Goal: Task Accomplishment & Management: Manage account settings

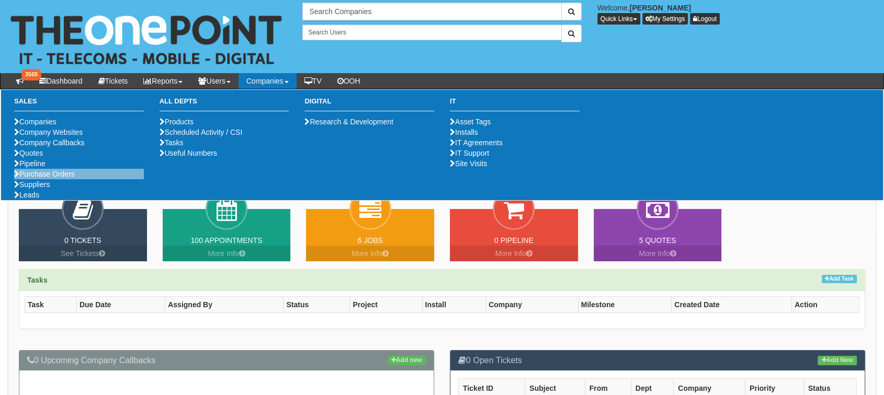
click at [63, 179] on li "Purchase Orders" at bounding box center [79, 174] width 130 height 10
click at [65, 178] on link "Purchase Orders" at bounding box center [44, 174] width 61 height 8
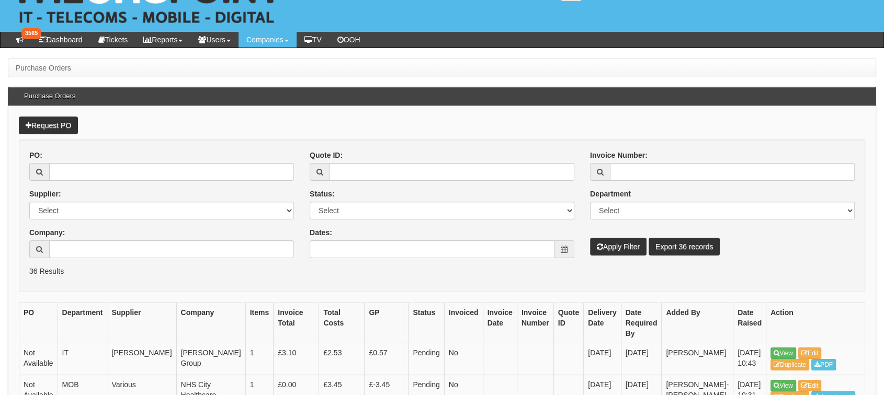
scroll to position [38, 0]
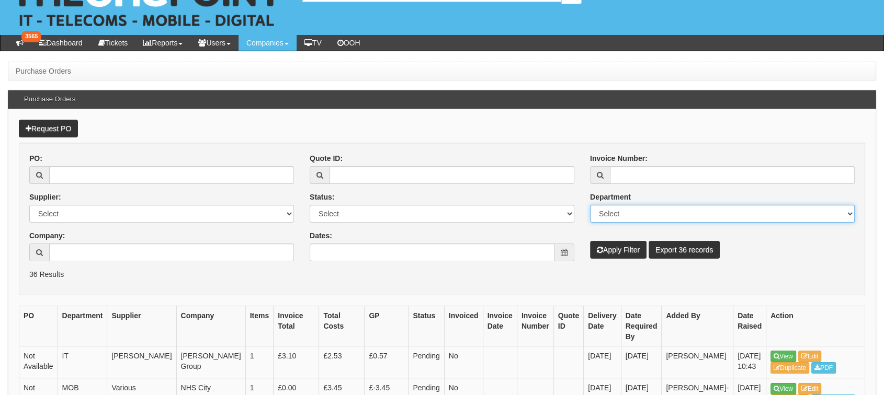
click at [609, 216] on select "Select Mobiles IT Telecoms Marketing Digital Internal" at bounding box center [722, 214] width 265 height 18
select select "MOB"
click at [590, 205] on select "Select Mobiles IT Telecoms Marketing Digital Internal" at bounding box center [722, 214] width 265 height 18
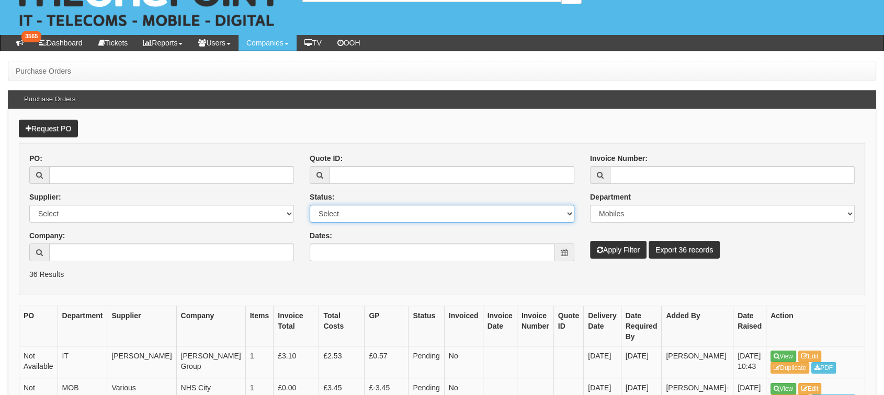
click at [454, 205] on select "Select Approved Completed Delivered Invoiced Ordered Ordered to site Part Order…" at bounding box center [442, 214] width 265 height 18
select select "1"
click at [310, 205] on select "Select Approved Completed Delivered Invoiced Ordered Ordered to site Part Order…" at bounding box center [442, 214] width 265 height 18
click at [610, 246] on button "Apply Filter" at bounding box center [618, 250] width 56 height 18
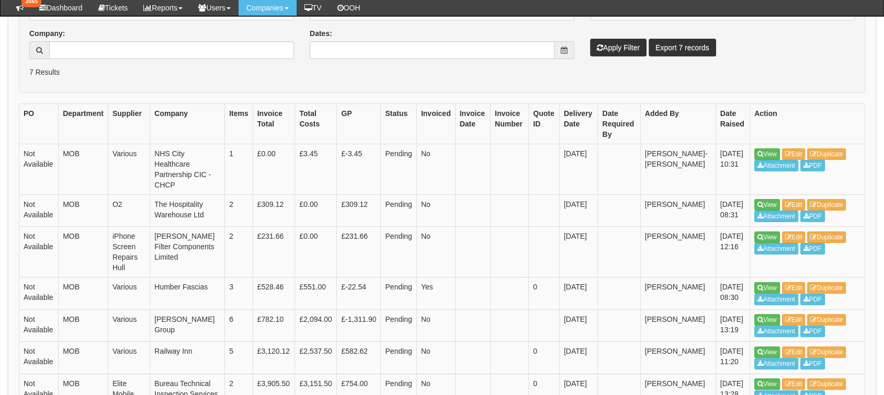
scroll to position [213, 0]
click at [772, 205] on link "View" at bounding box center [767, 206] width 26 height 12
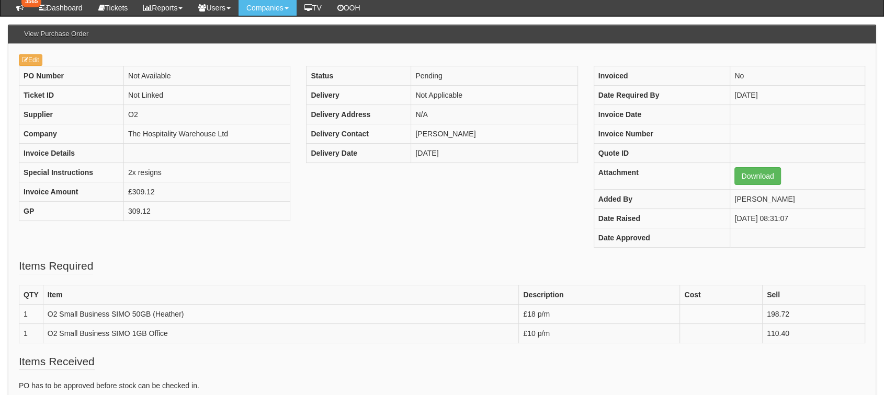
scroll to position [97, 0]
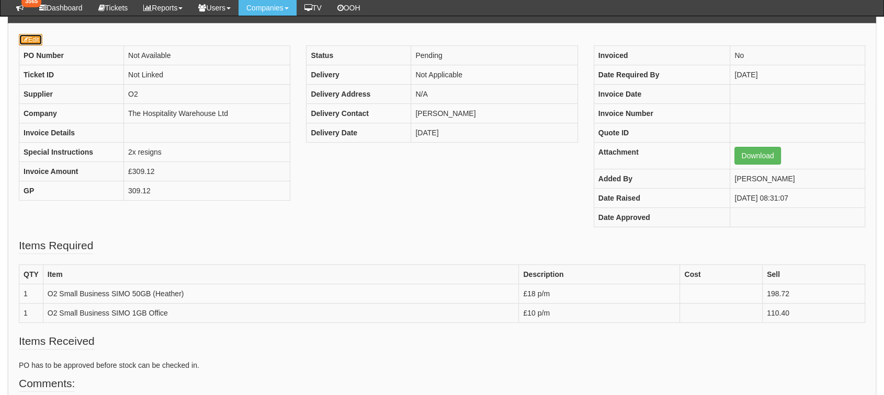
click at [32, 35] on link "Edit" at bounding box center [31, 40] width 24 height 12
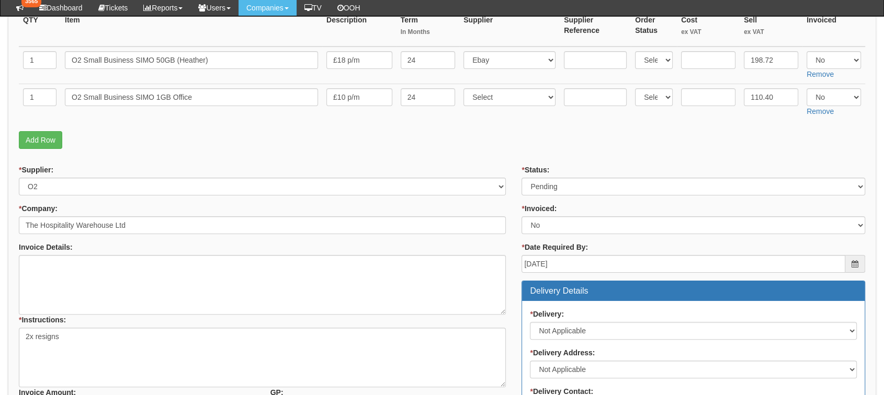
scroll to position [219, 0]
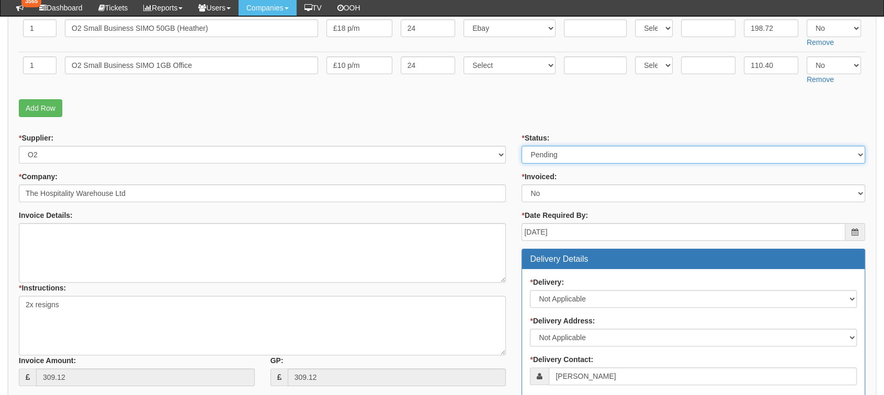
click at [674, 153] on select "Select Approved Completed Delivered Invoiced Ordered Ordered to site Part Order…" at bounding box center [694, 155] width 344 height 18
select select "2"
click at [522, 146] on select "Select Approved Completed Delivered Invoiced Ordered Ordered to site Part Order…" at bounding box center [694, 155] width 344 height 18
click at [528, 131] on form "PO No: MOBAUG25-19316 Attachment Type: Select Signed Quote Auth email if quote …" at bounding box center [442, 286] width 846 height 746
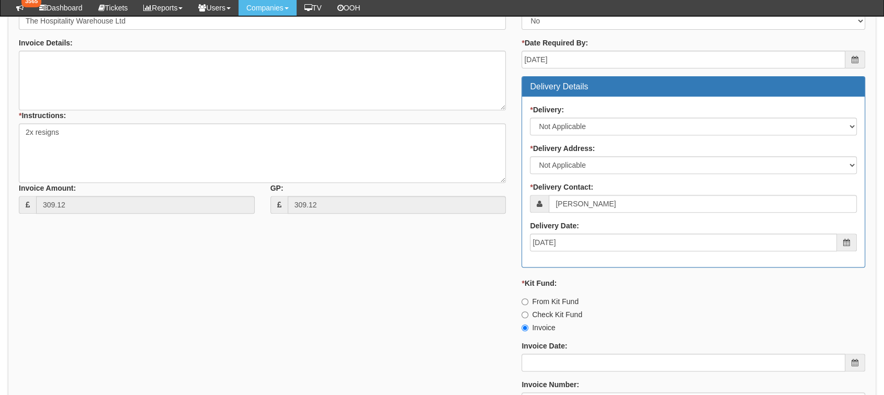
scroll to position [526, 0]
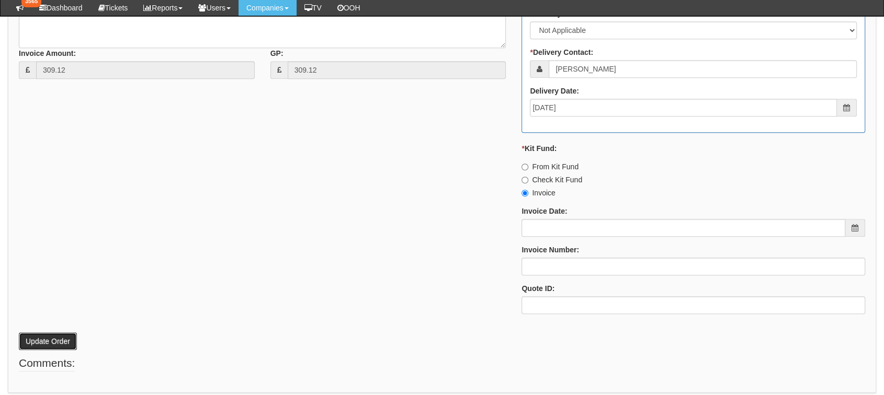
click at [62, 345] on button "Update Order" at bounding box center [48, 342] width 58 height 18
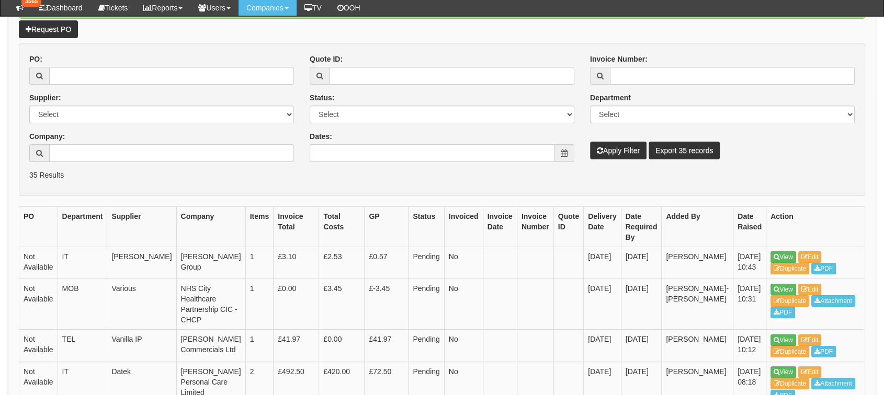
scroll to position [158, 0]
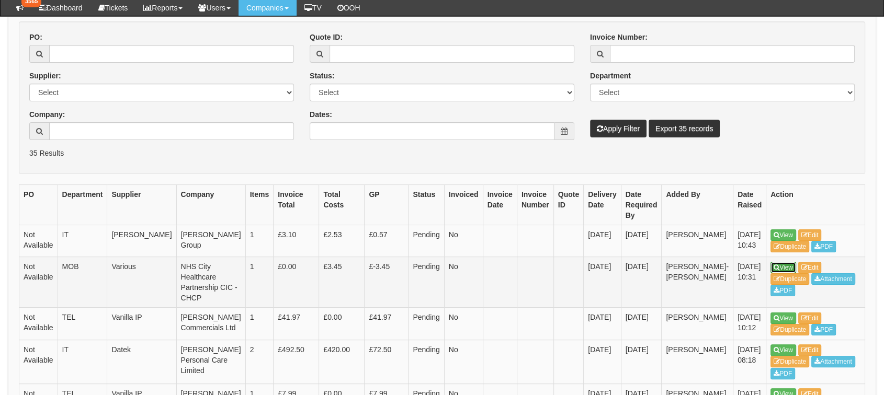
click at [774, 271] on icon at bounding box center [777, 268] width 6 height 6
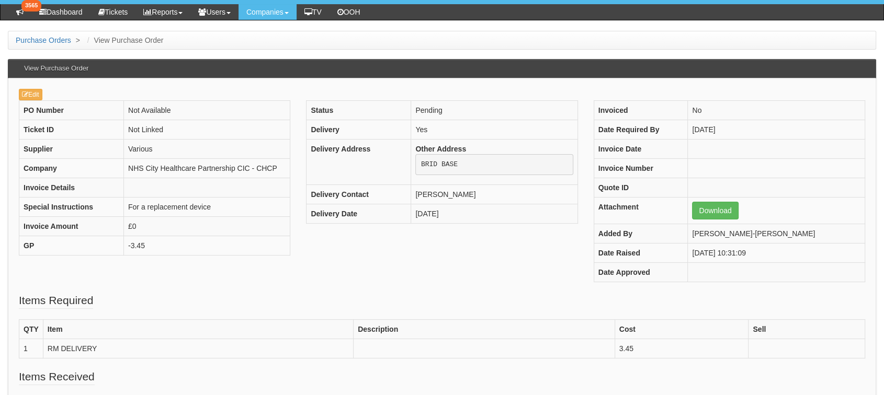
scroll to position [71, 0]
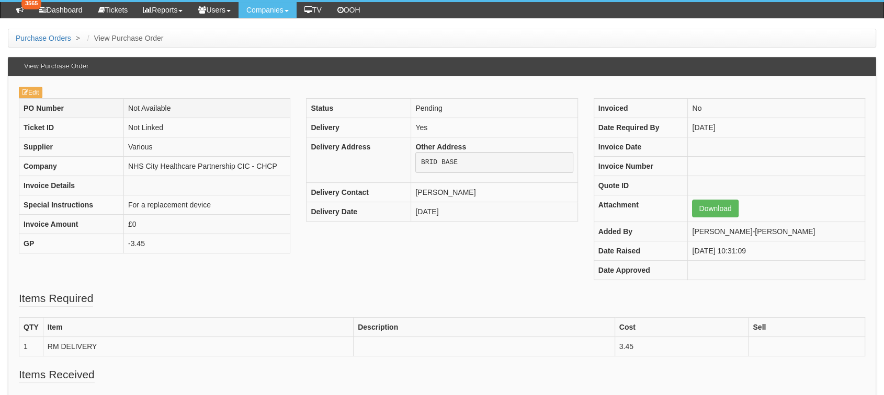
click at [33, 99] on th "PO Number" at bounding box center [71, 108] width 105 height 19
click at [33, 94] on link "Edit" at bounding box center [31, 93] width 24 height 12
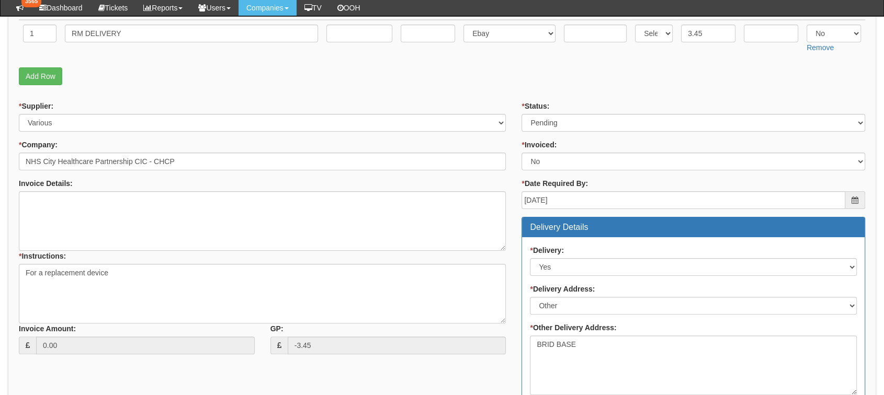
scroll to position [224, 0]
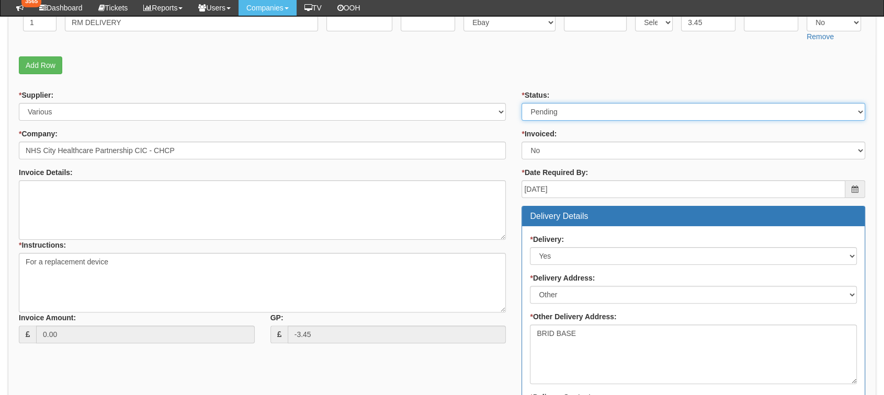
click at [599, 114] on select "Select Approved Completed Delivered Invoiced Ordered Ordered to site Part Order…" at bounding box center [694, 112] width 344 height 18
select select "2"
click at [522, 103] on select "Select Approved Completed Delivered Invoiced Ordered Ordered to site Part Order…" at bounding box center [694, 112] width 344 height 18
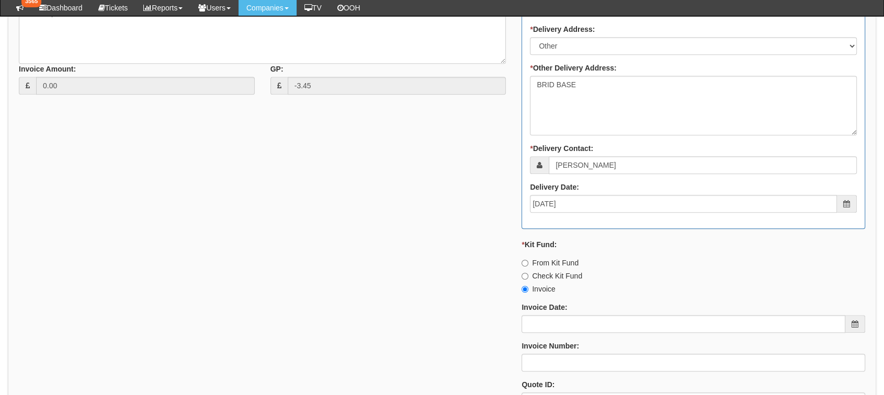
scroll to position [608, 0]
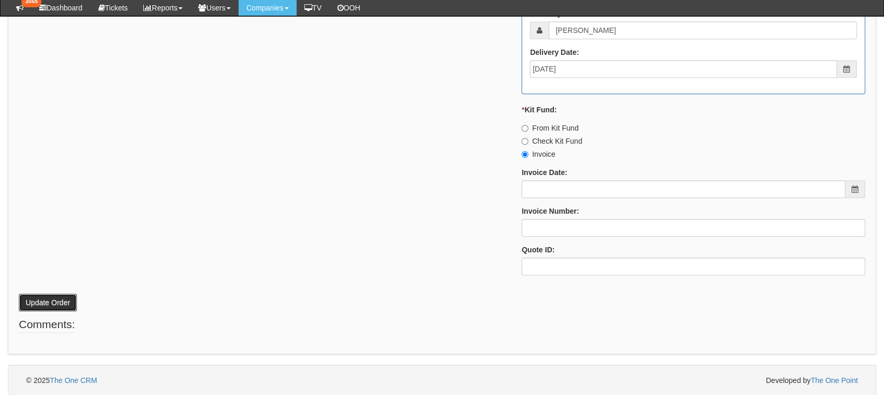
click at [47, 299] on button "Update Order" at bounding box center [48, 303] width 58 height 18
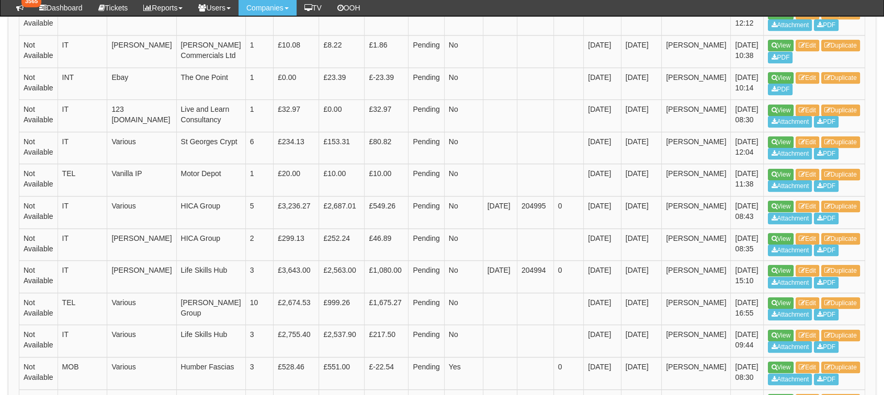
scroll to position [1008, 0]
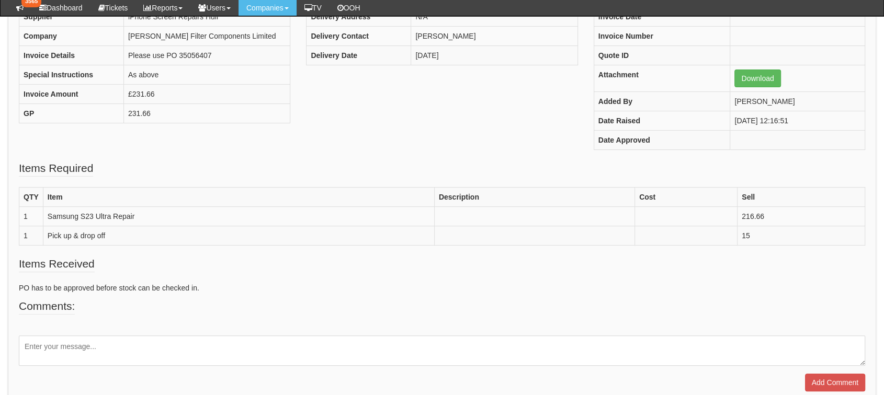
scroll to position [88, 0]
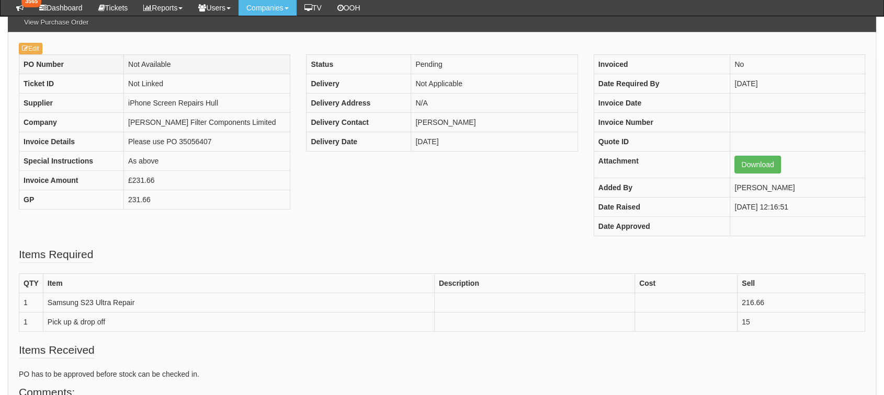
click at [44, 55] on th "PO Number" at bounding box center [71, 64] width 105 height 19
click at [41, 49] on link "Edit" at bounding box center [31, 49] width 24 height 12
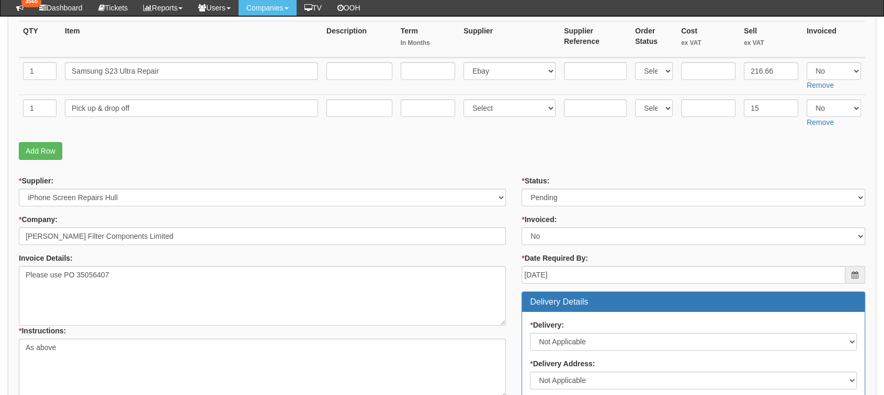
scroll to position [184, 0]
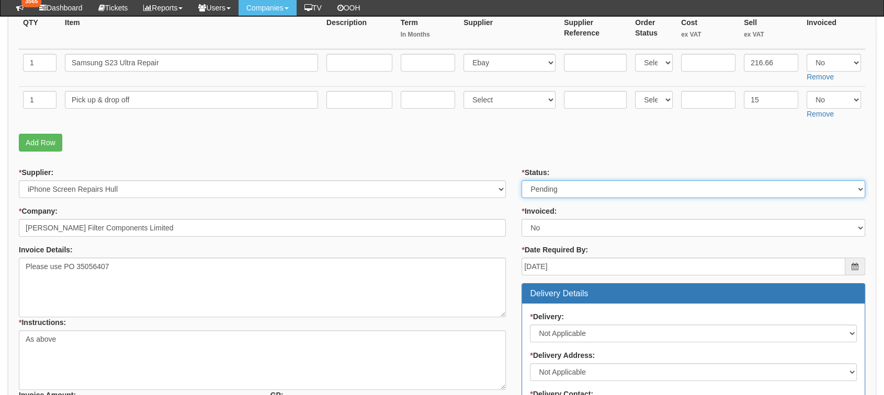
click at [621, 188] on select "Select Approved Completed Delivered Invoiced Ordered Ordered to site Part Order…" at bounding box center [694, 189] width 344 height 18
select select "2"
click at [522, 180] on select "Select Approved Completed Delivered Invoiced Ordered Ordered to site Part Order…" at bounding box center [694, 189] width 344 height 18
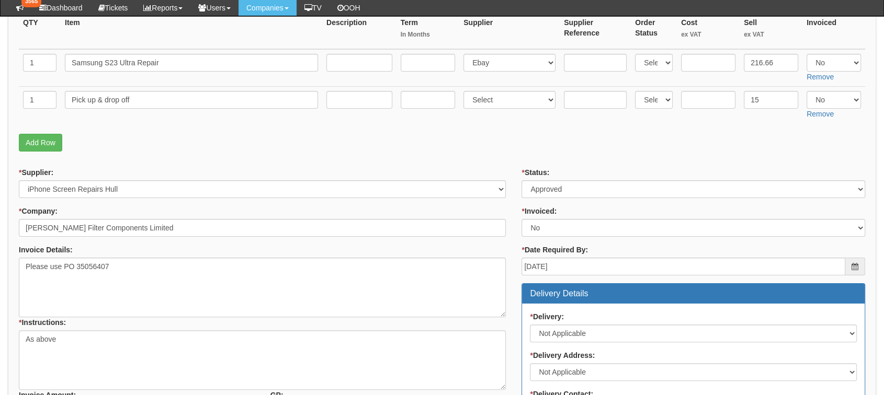
click at [496, 146] on p "Add Row" at bounding box center [442, 143] width 846 height 18
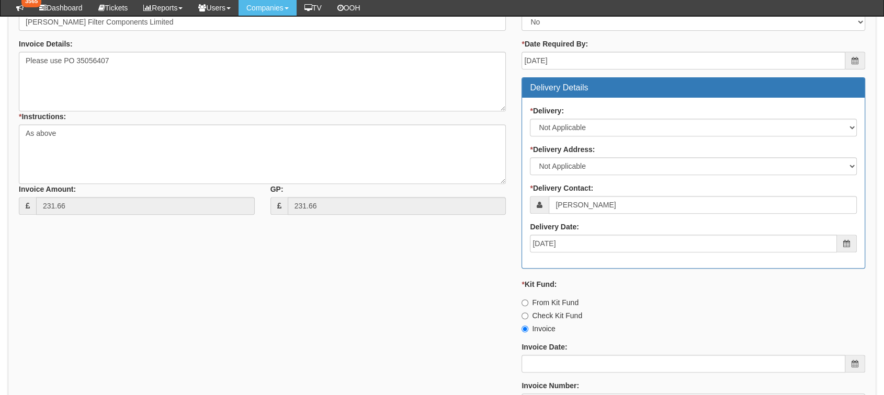
scroll to position [565, 0]
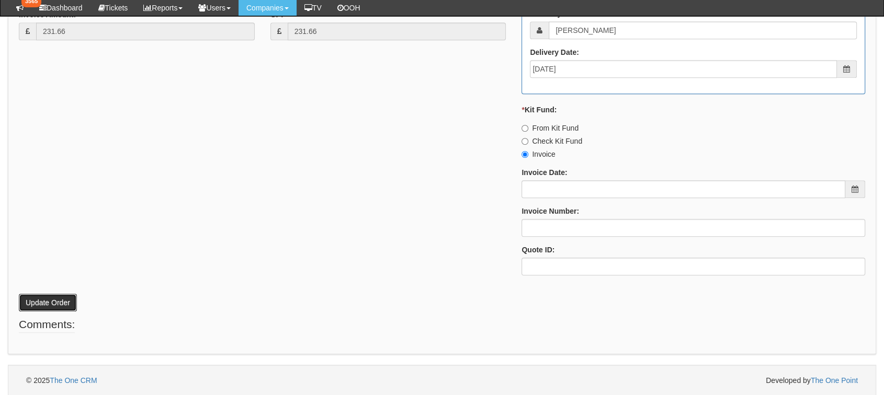
click at [42, 294] on button "Update Order" at bounding box center [48, 303] width 58 height 18
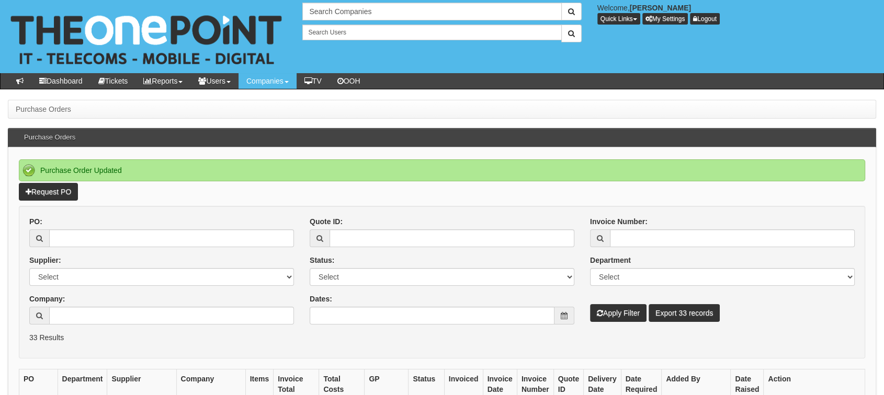
click at [42, 294] on label "Company:" at bounding box center [47, 299] width 36 height 10
click at [49, 307] on input "Company:" at bounding box center [171, 316] width 245 height 18
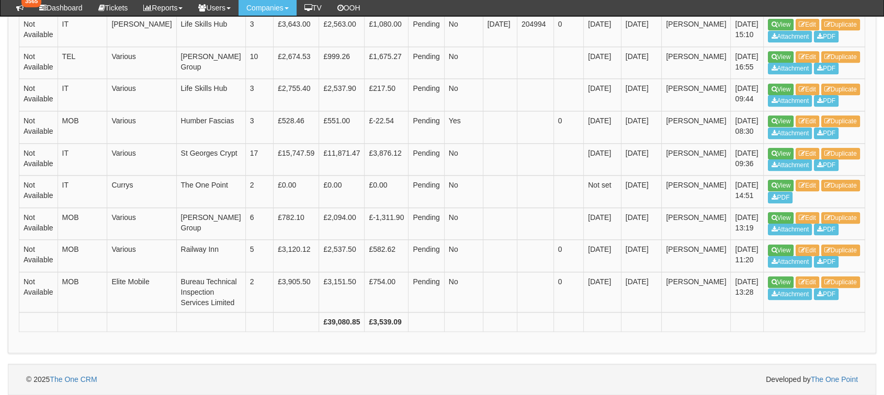
scroll to position [1576, 0]
click at [768, 224] on link "View" at bounding box center [781, 218] width 26 height 12
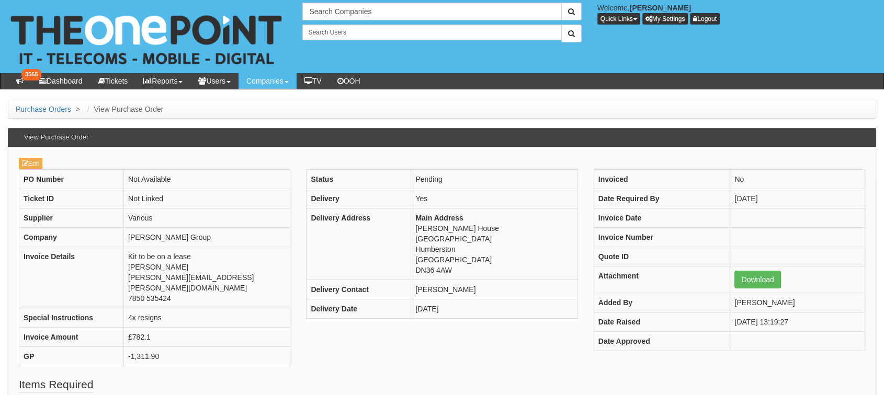
scroll to position [82, 0]
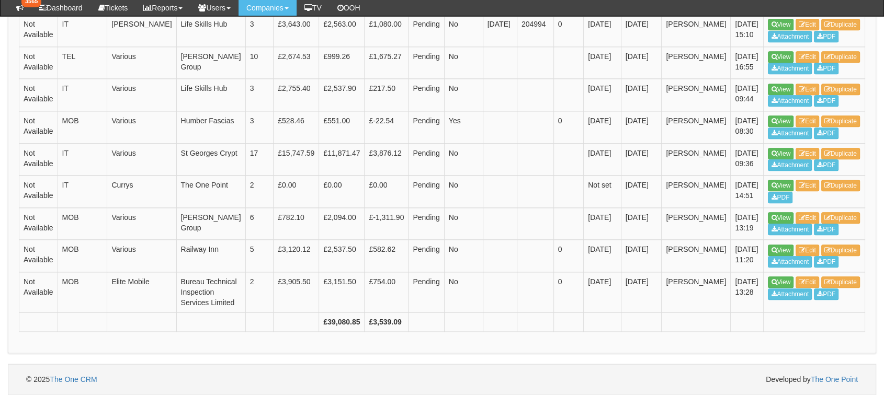
scroll to position [1670, 0]
click at [771, 247] on icon at bounding box center [774, 250] width 6 height 6
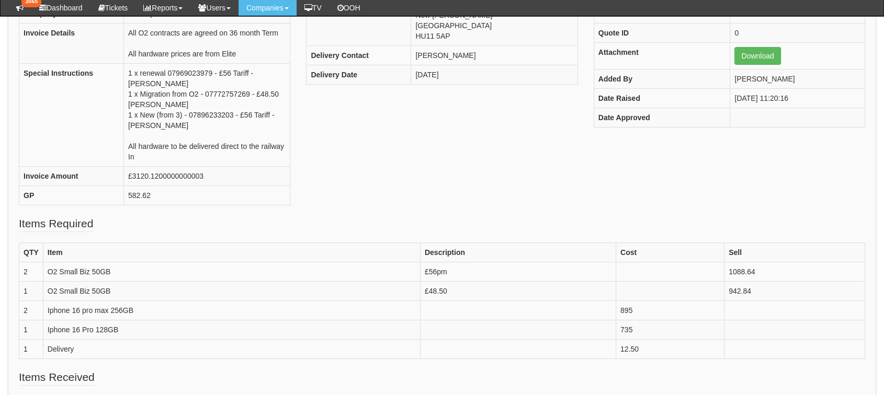
scroll to position [217, 0]
